Goal: Task Accomplishment & Management: Complete application form

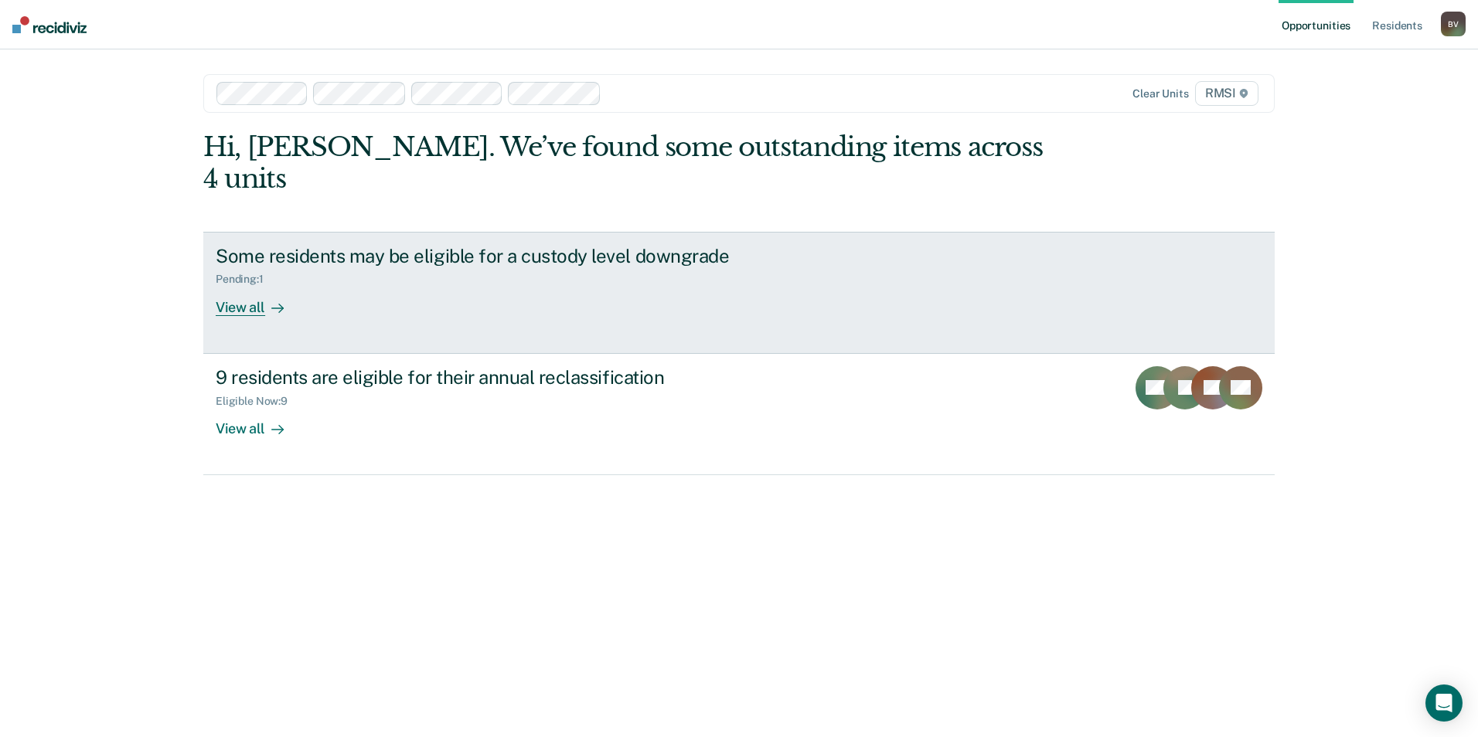
click at [266, 286] on div "View all" at bounding box center [259, 301] width 87 height 30
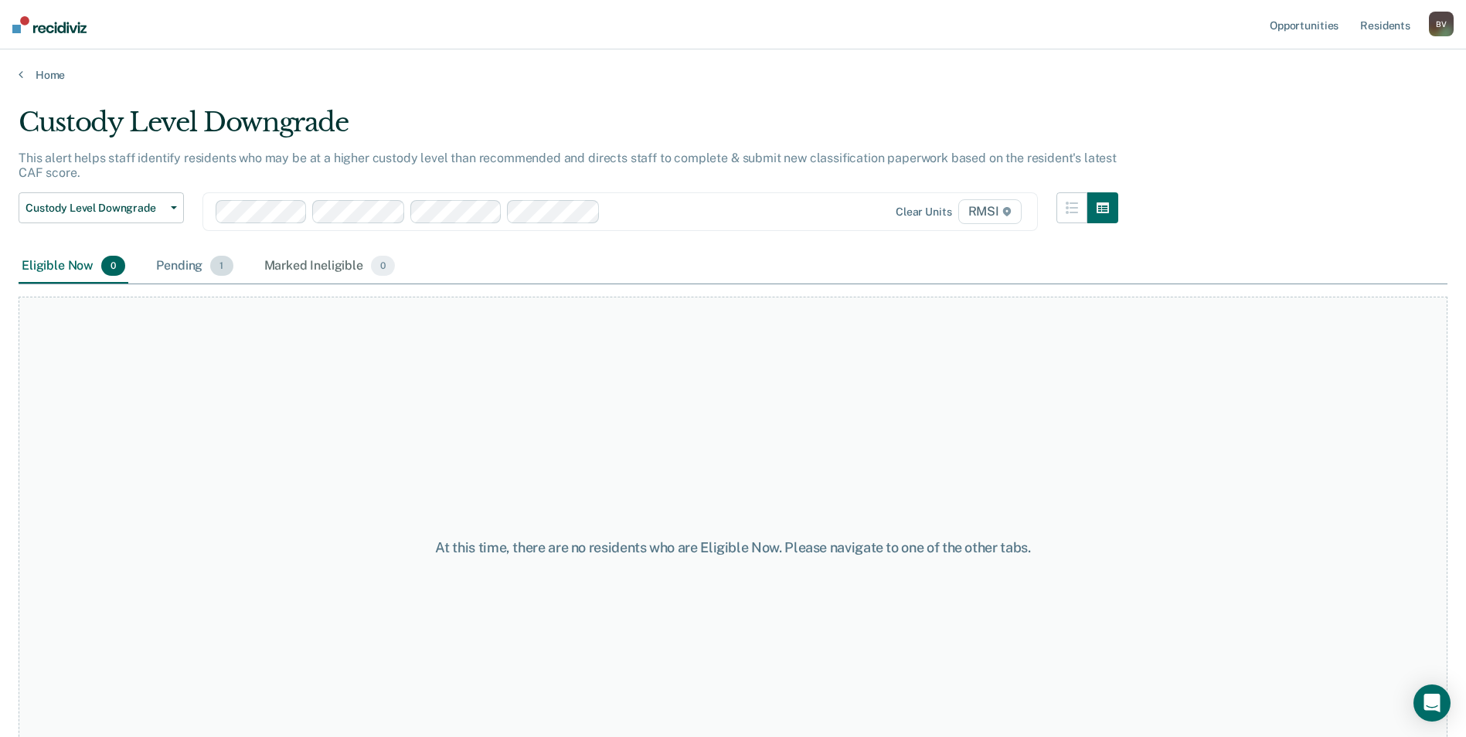
click at [216, 265] on span "1" at bounding box center [221, 266] width 22 height 20
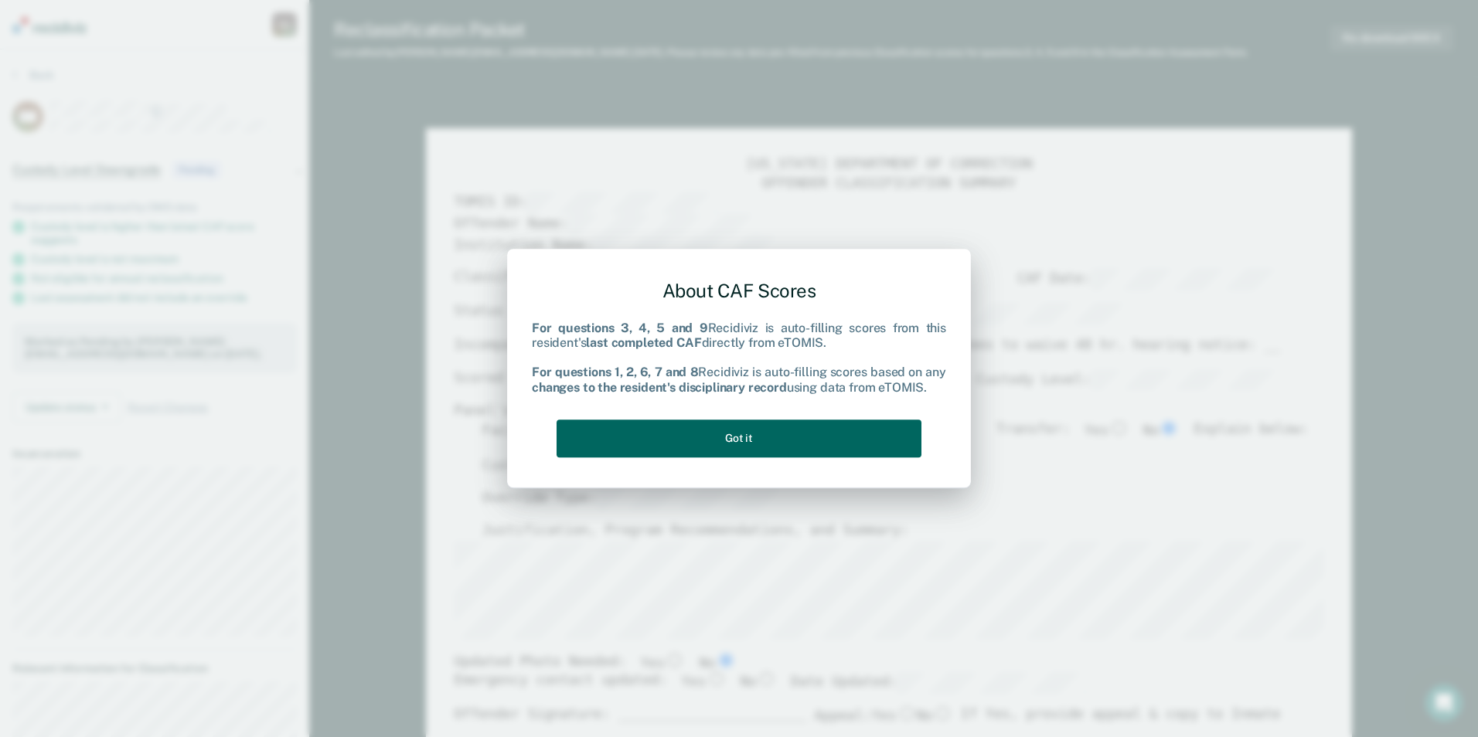
click at [731, 434] on button "Got it" at bounding box center [738, 439] width 365 height 38
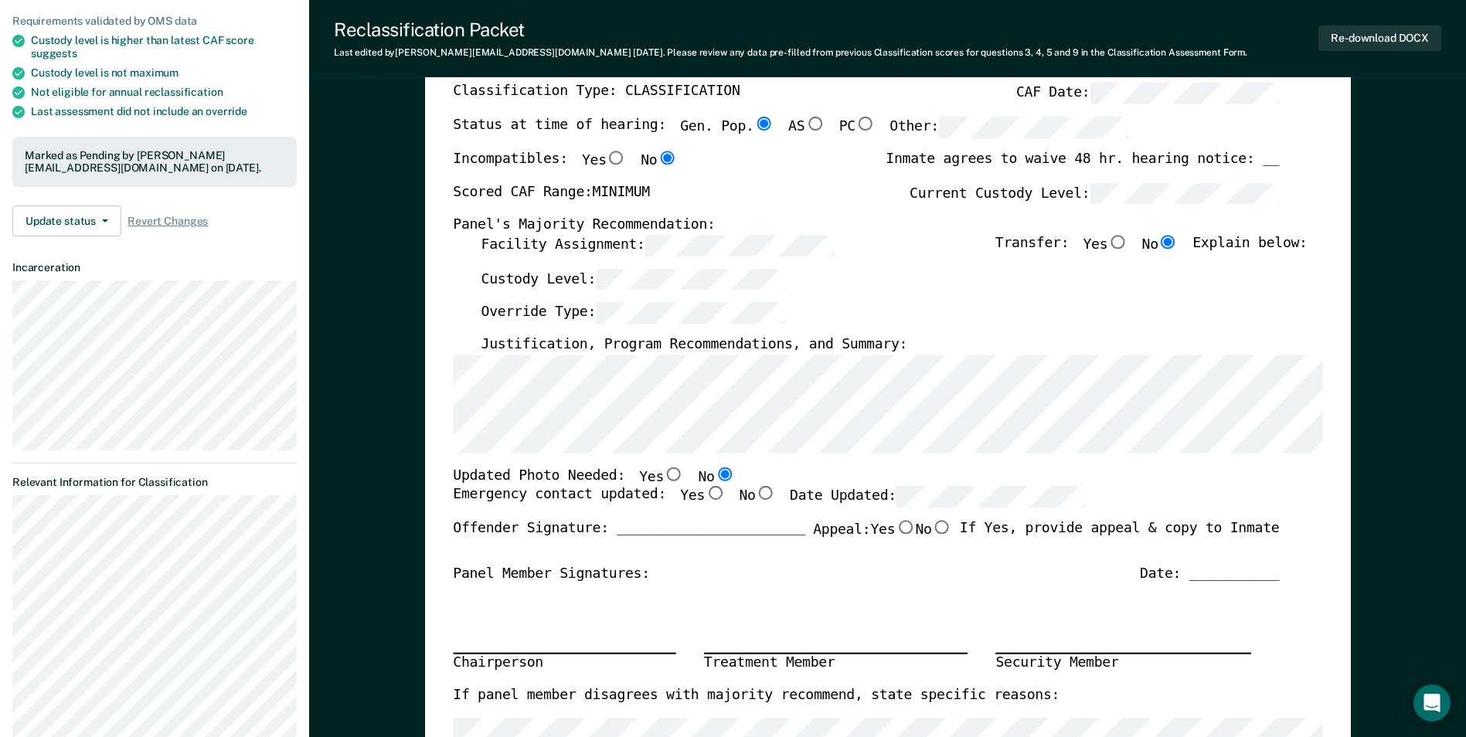
scroll to position [232, 0]
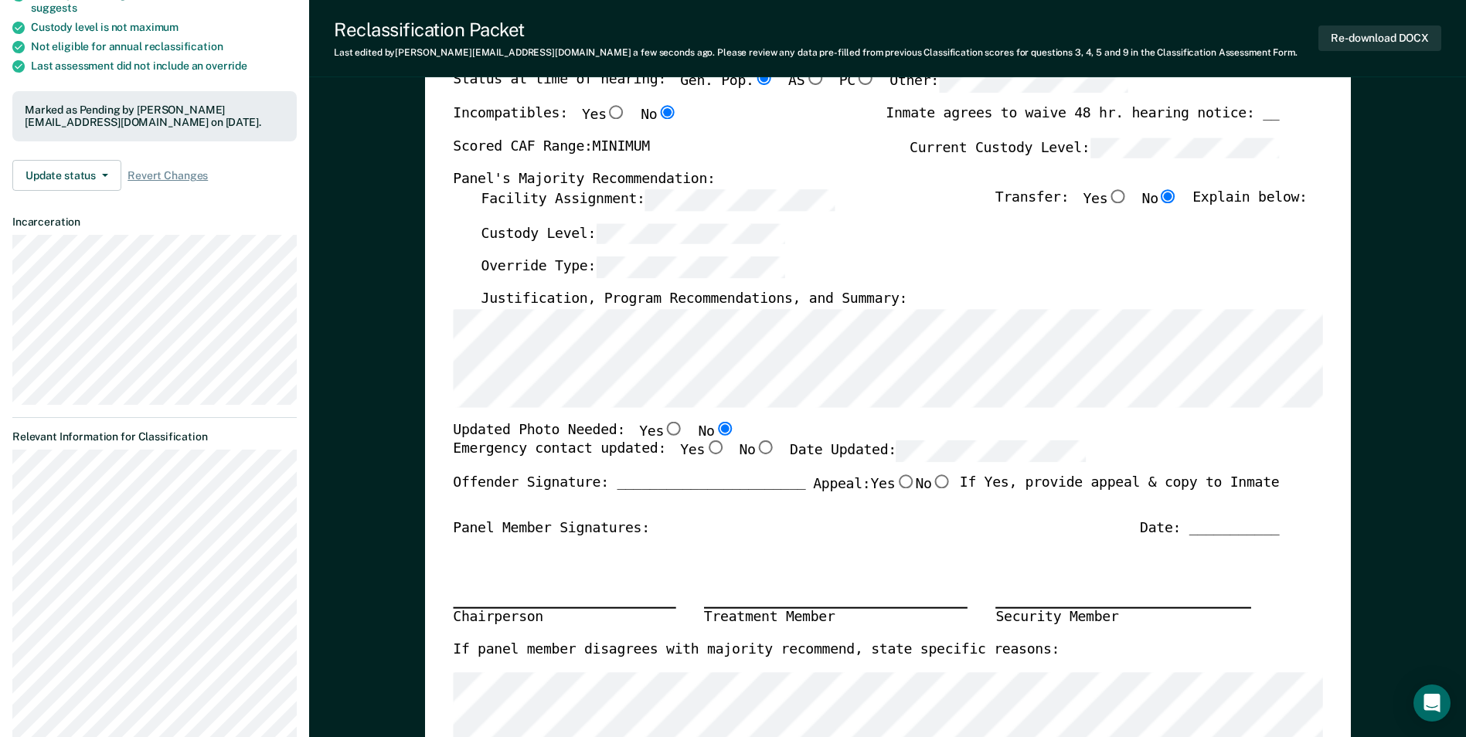
click at [934, 481] on input "No" at bounding box center [941, 482] width 20 height 14
type textarea "x"
radio input "true"
click at [705, 448] on input "Yes" at bounding box center [715, 448] width 20 height 14
type textarea "x"
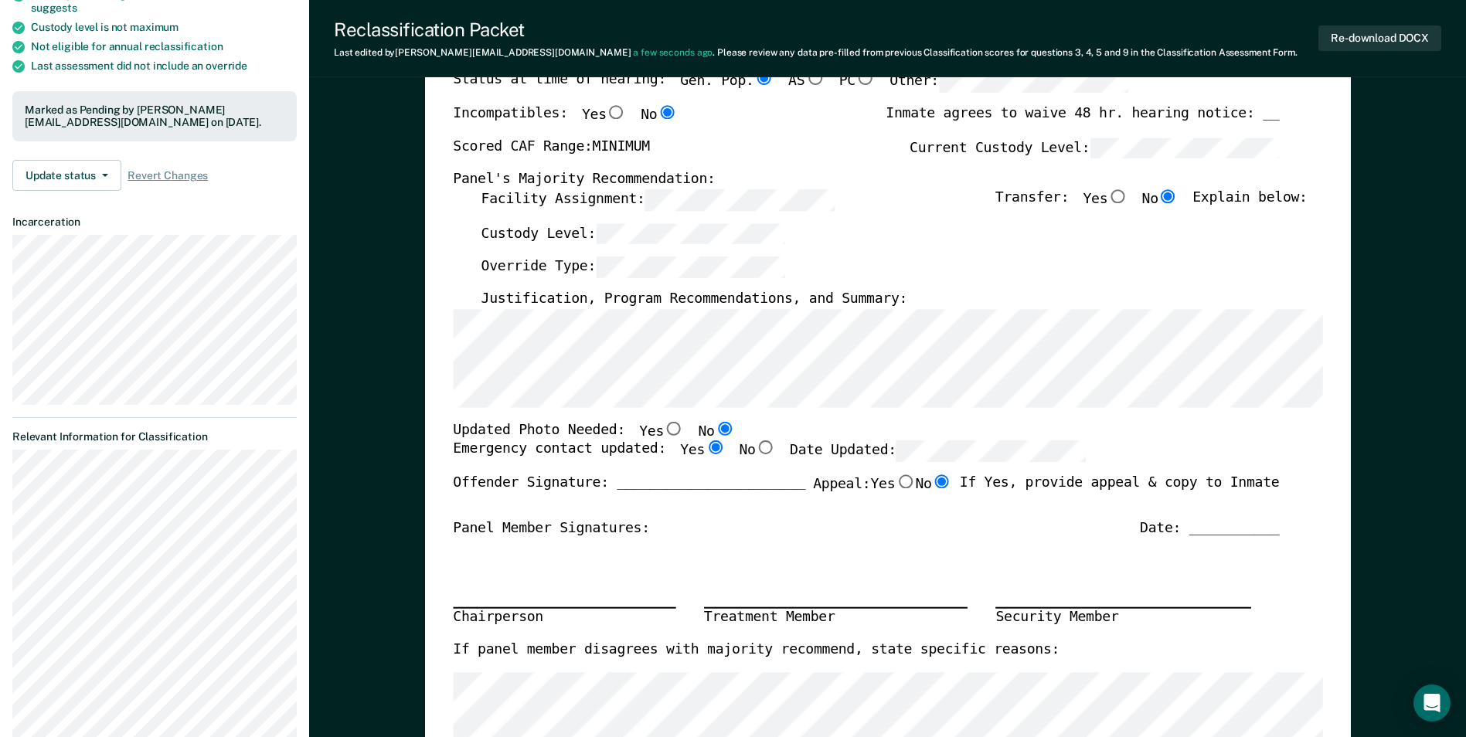
radio input "true"
type textarea "x"
click at [893, 510] on div "Offender Signature: _______________________ Appeal: Yes No If Yes, provide appe…" at bounding box center [866, 497] width 826 height 45
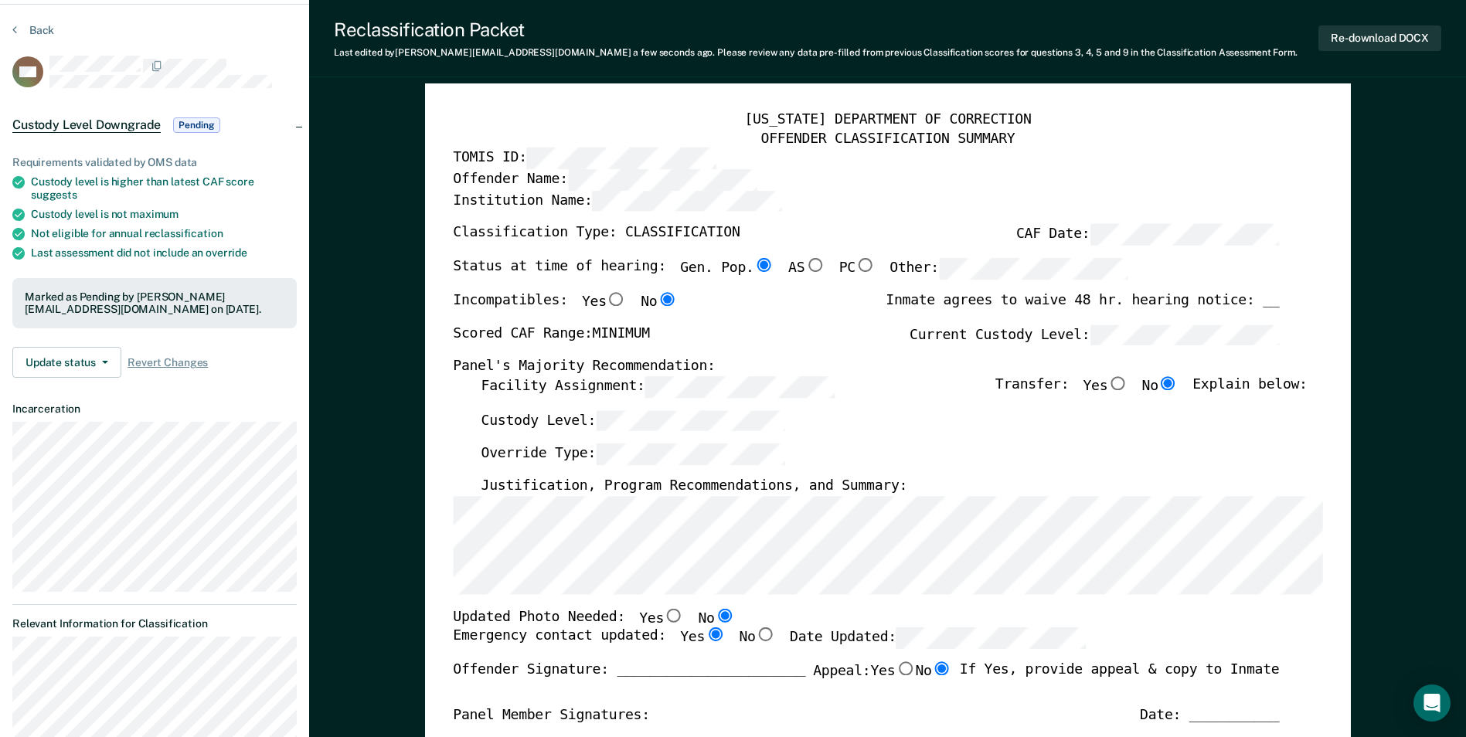
scroll to position [0, 0]
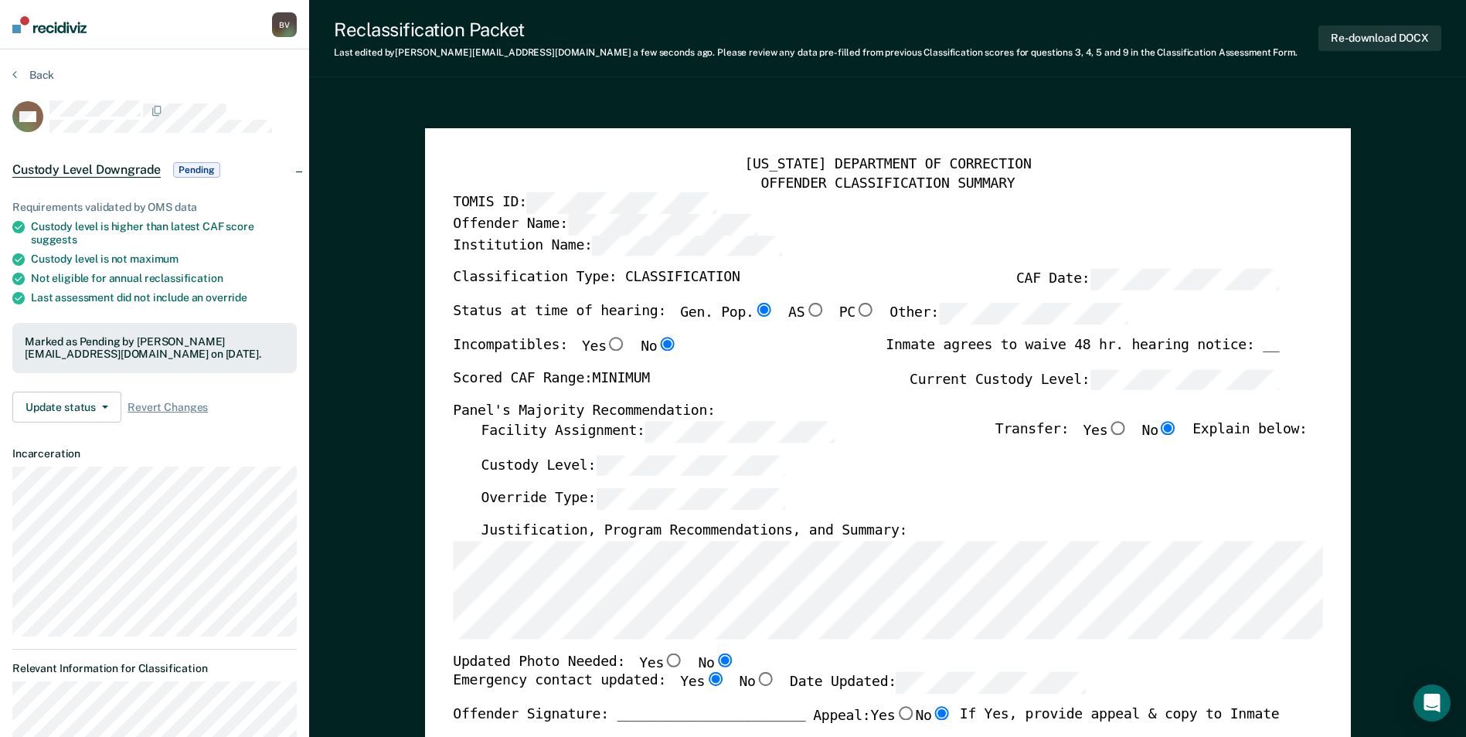
click at [856, 430] on div "Facility Assignment: Transfer: Yes No Explain below:" at bounding box center [894, 438] width 826 height 34
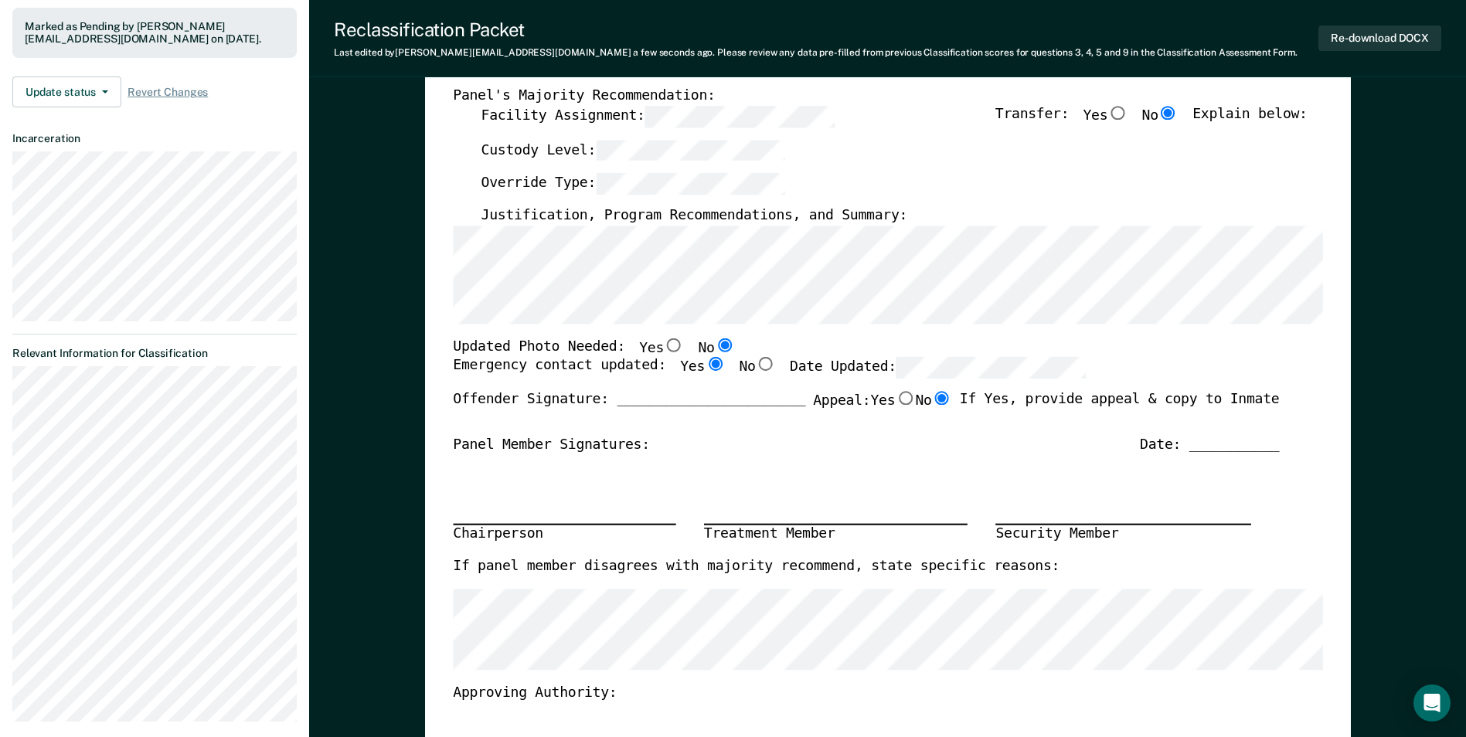
scroll to position [386, 0]
